Goal: Contribute content: Add original content to the website for others to see

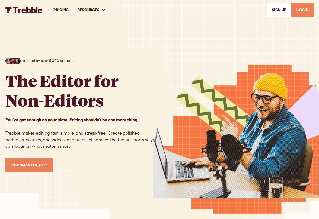
click at [302, 16] on link "LOGIN" at bounding box center [303, 10] width 22 height 14
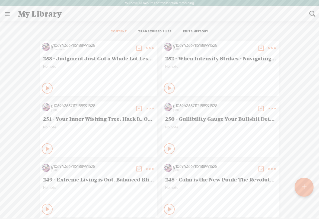
click at [304, 189] on t at bounding box center [304, 187] width 5 height 12
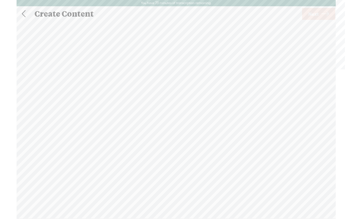
scroll to position [0, 0]
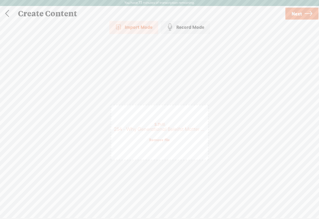
click at [301, 14] on span "Next" at bounding box center [297, 14] width 10 height 14
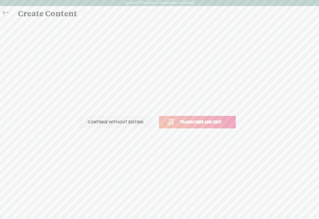
click at [195, 120] on span "Transcribe and edit" at bounding box center [200, 122] width 53 height 6
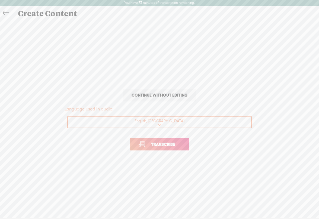
click at [174, 141] on link "Transcribe" at bounding box center [159, 144] width 59 height 12
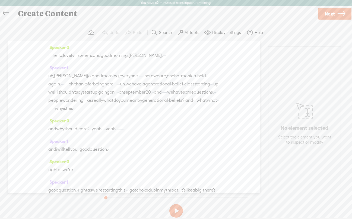
click at [53, 56] on span "·" at bounding box center [52, 55] width 1 height 8
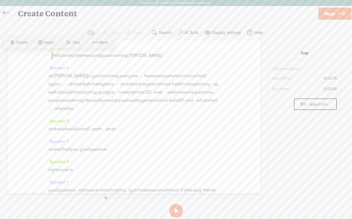
drag, startPoint x: 61, startPoint y: 56, endPoint x: 49, endPoint y: 56, distance: 11.4
click at [49, 56] on div "· · · · hello, lovely · listeners, and good morning, kim. · · ·" at bounding box center [133, 55] width 171 height 8
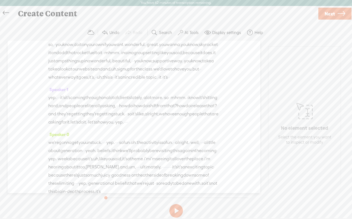
scroll to position [1486, 0]
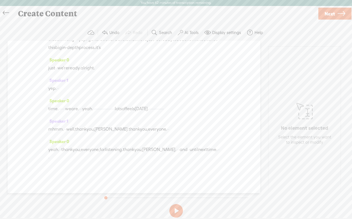
drag, startPoint x: 62, startPoint y: 158, endPoint x: 78, endPoint y: 159, distance: 16.9
click at [78, 159] on div "yeah. · · thank you, everyone, for listening. thank you, kim. · · · and · · unt…" at bounding box center [133, 153] width 171 height 16
drag, startPoint x: 62, startPoint y: 157, endPoint x: 70, endPoint y: 157, distance: 8.4
click at [70, 157] on div "yeah. · · thank you, everyone, for listening. thank you, kim. · · · and · · unt…" at bounding box center [133, 153] width 171 height 16
click at [195, 34] on label "AI Tools" at bounding box center [192, 32] width 14 height 5
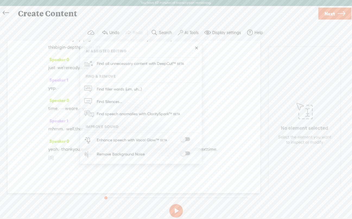
click at [189, 152] on span at bounding box center [185, 153] width 10 height 4
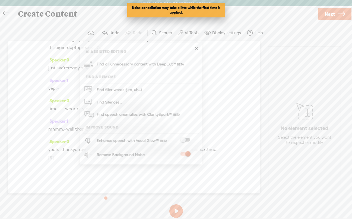
click at [319, 15] on link "Next" at bounding box center [334, 14] width 33 height 12
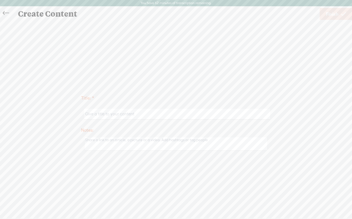
click at [122, 112] on input "text" at bounding box center [177, 114] width 186 height 11
paste input "Stuck No More: Shattering Generational Beliefs"
type input "254 - Stuck No More: Shattering Generational Beliefs"
click at [319, 11] on span "Finish" at bounding box center [332, 14] width 12 height 14
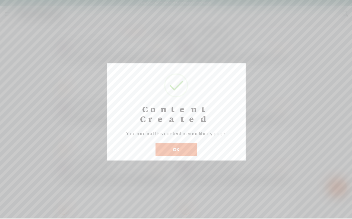
click at [177, 143] on button "OK" at bounding box center [176, 149] width 41 height 12
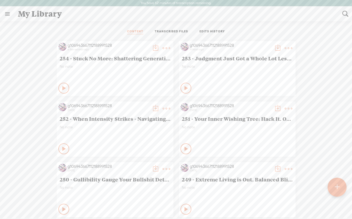
click at [164, 48] on t at bounding box center [167, 48] width 8 height 8
click at [153, 48] on t at bounding box center [156, 48] width 8 height 8
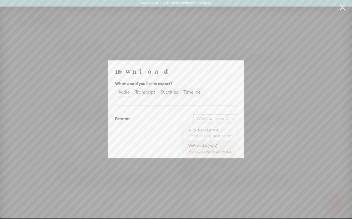
click at [209, 120] on span "WAV audio (.wav)" at bounding box center [215, 118] width 37 height 8
click at [205, 131] on div "MP3 audio (.mp3)" at bounding box center [210, 129] width 44 height 5
click at [222, 146] on span "Download" at bounding box center [223, 146] width 19 height 5
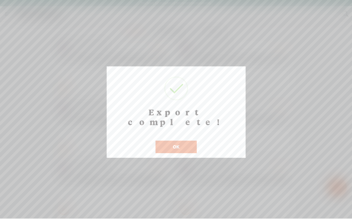
click at [317, 53] on div at bounding box center [176, 109] width 352 height 218
click at [180, 140] on button "OK" at bounding box center [176, 146] width 41 height 12
